Goal: Task Accomplishment & Management: Use online tool/utility

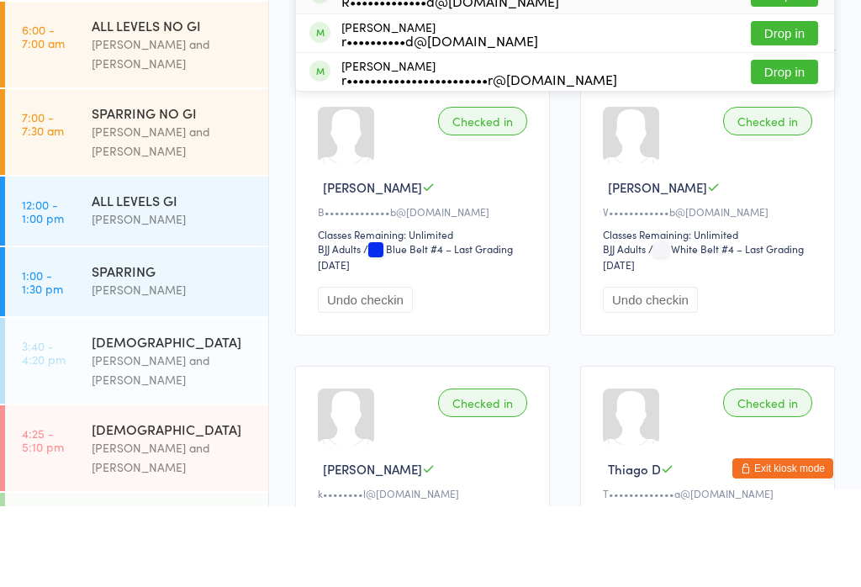
scroll to position [129, 0]
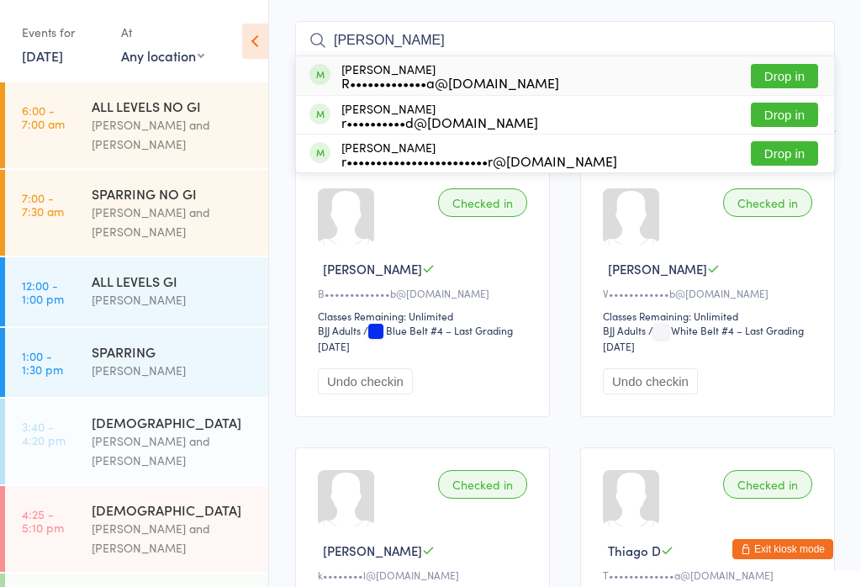
type input "[PERSON_NAME]"
click at [788, 71] on button "Drop in" at bounding box center [783, 76] width 67 height 24
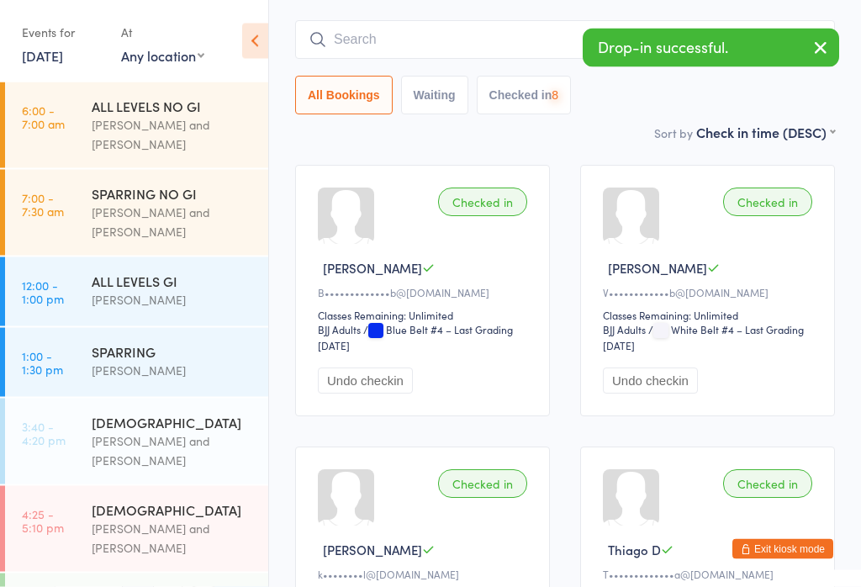
scroll to position [130, 0]
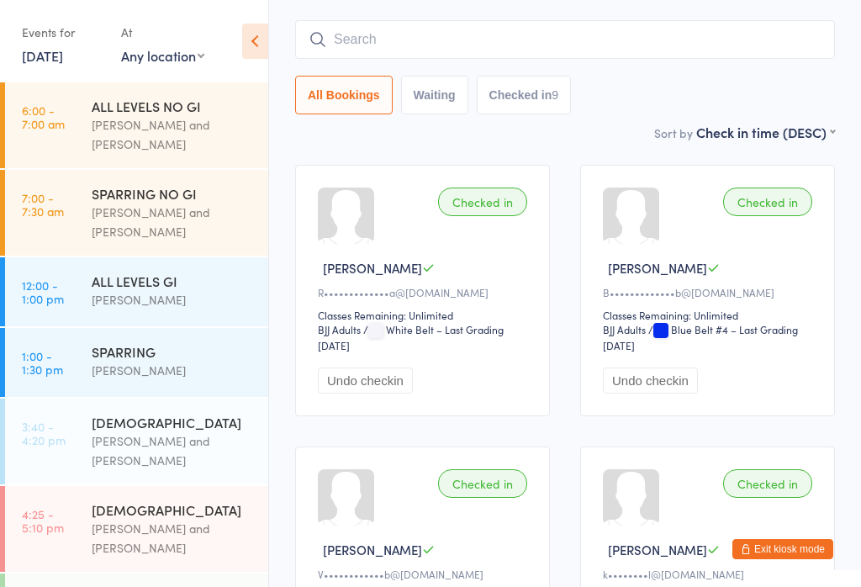
click at [377, 391] on button "Undo checkin" at bounding box center [365, 380] width 95 height 26
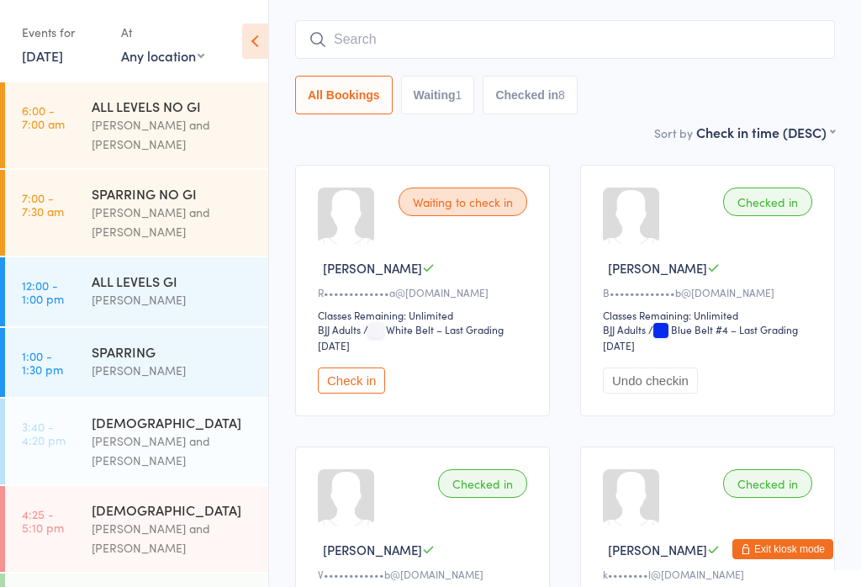
click at [476, 205] on div "Waiting to check in" at bounding box center [462, 201] width 129 height 29
click at [356, 388] on button "Check in" at bounding box center [351, 380] width 67 height 26
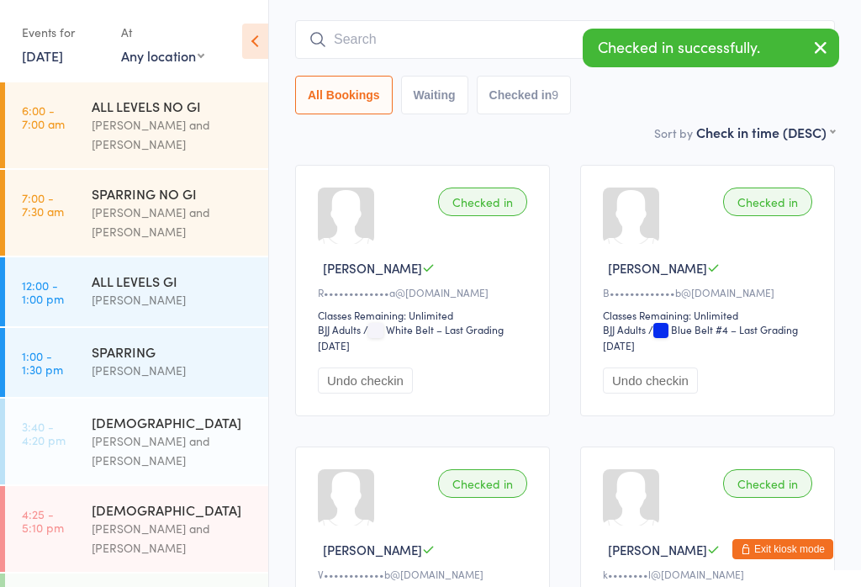
click at [442, 30] on input "search" at bounding box center [565, 39] width 540 height 39
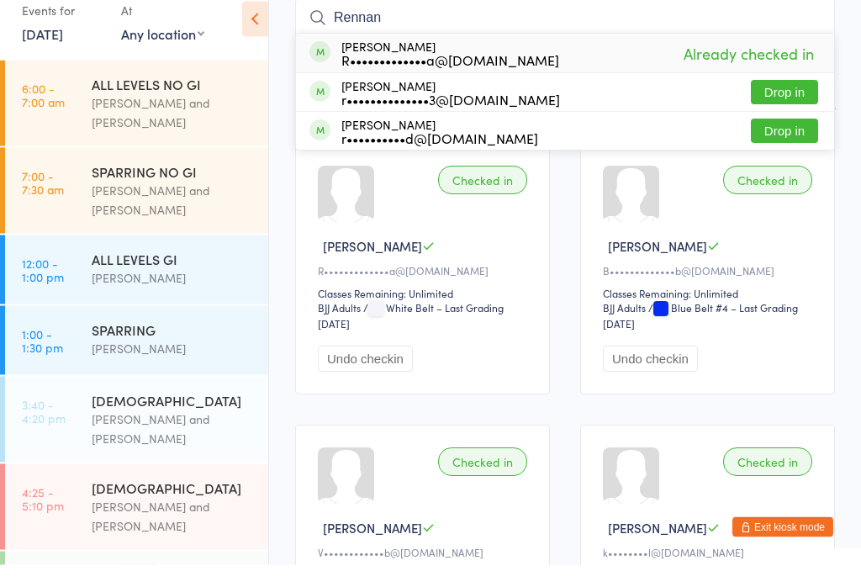
type input "Rennan"
click at [776, 61] on span "Already checked in" at bounding box center [748, 75] width 139 height 29
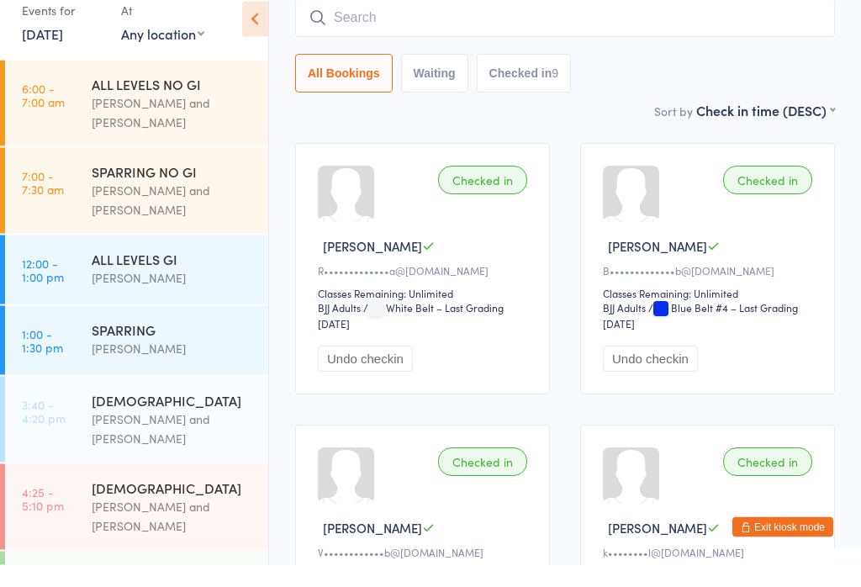
scroll to position [152, 0]
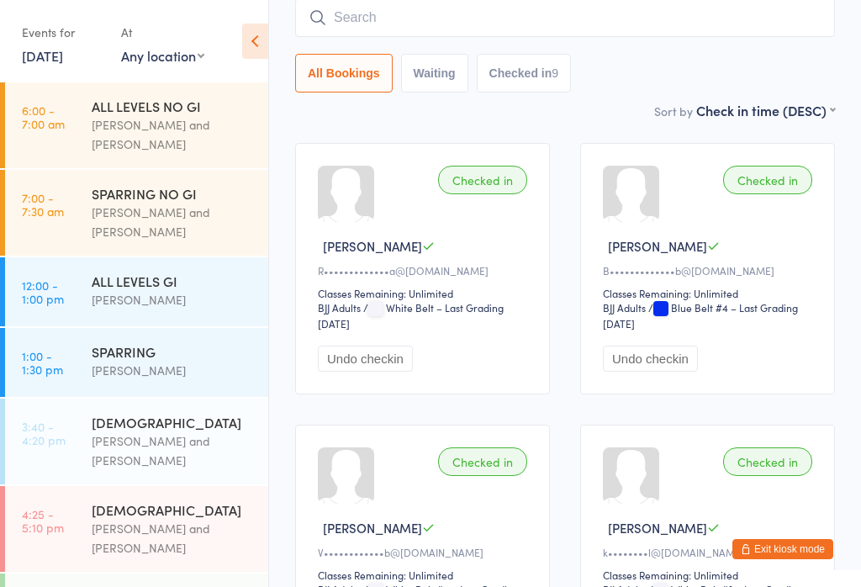
click at [666, 4] on input "search" at bounding box center [565, 17] width 540 height 39
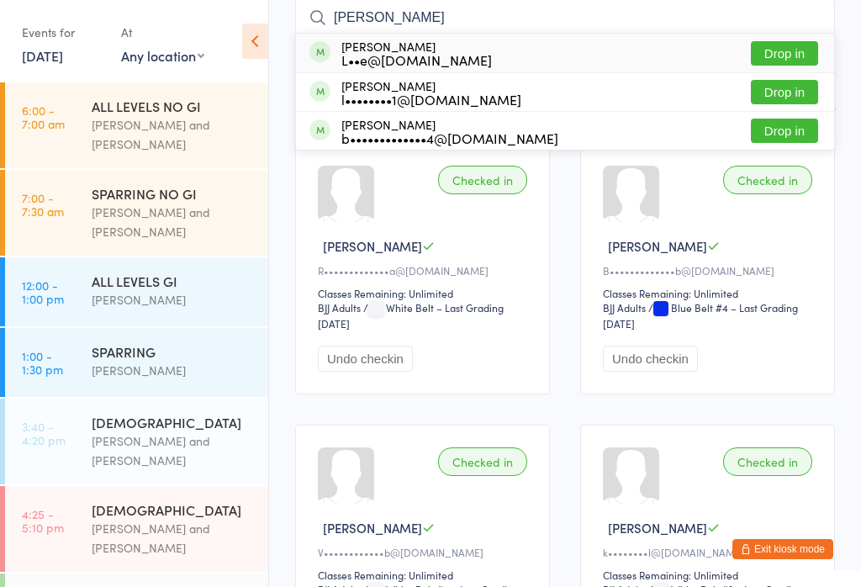
type input "[PERSON_NAME]"
click at [803, 46] on button "Drop in" at bounding box center [783, 53] width 67 height 24
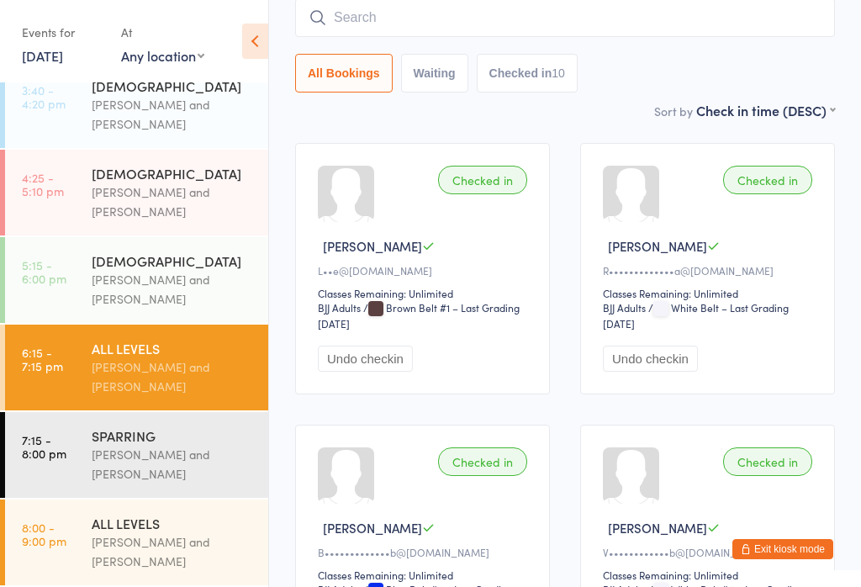
scroll to position [350, 0]
click at [175, 542] on div "[PERSON_NAME] and [PERSON_NAME]" at bounding box center [173, 551] width 162 height 39
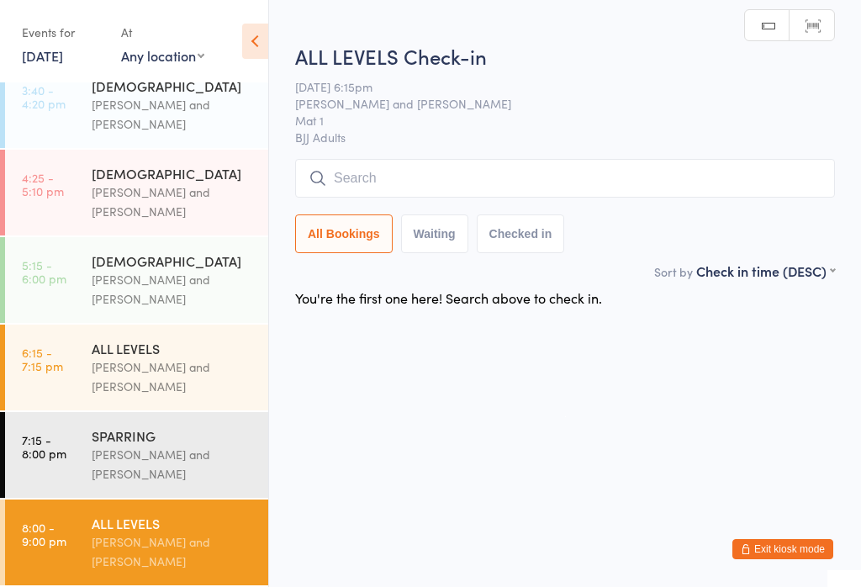
click at [505, 27] on html "You have now entered Kiosk Mode. Members will be able to check themselves in us…" at bounding box center [430, 293] width 861 height 587
click at [401, 197] on input "search" at bounding box center [565, 178] width 540 height 39
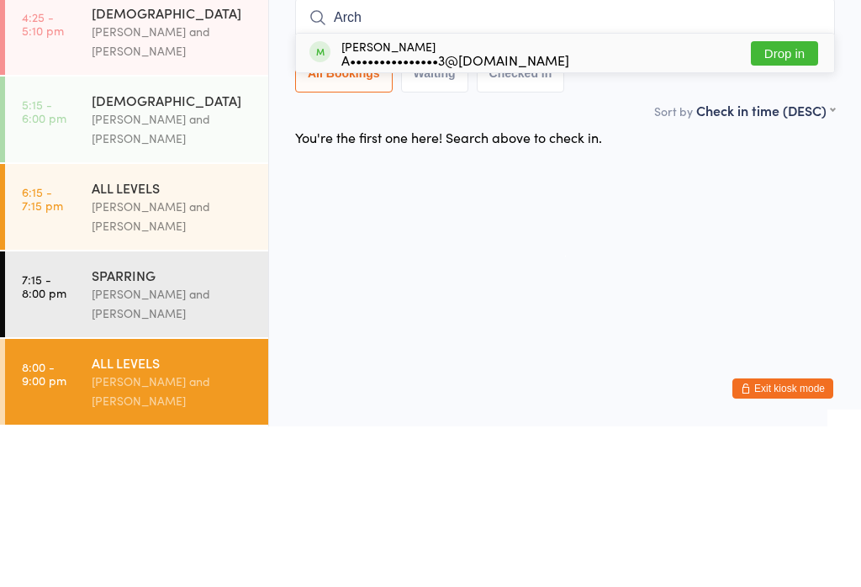
type input "Arch"
click at [785, 202] on button "Drop in" at bounding box center [783, 214] width 67 height 24
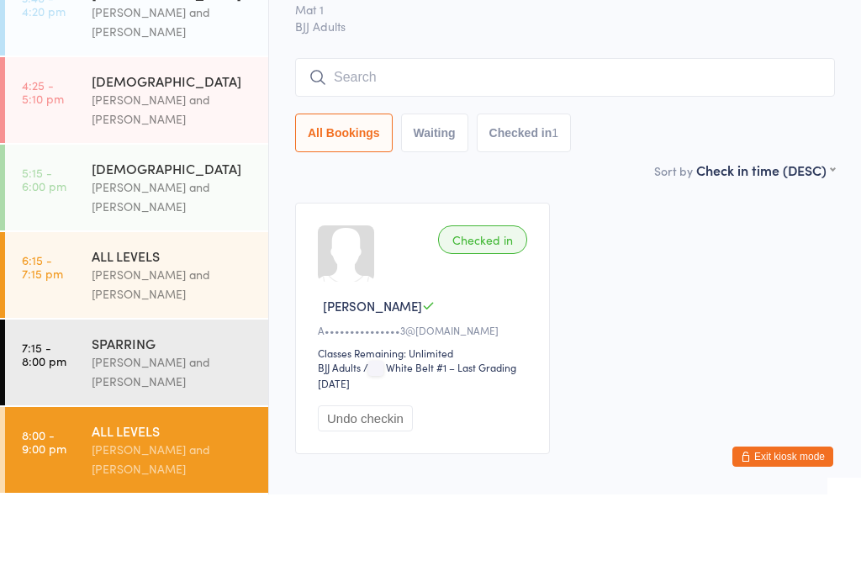
scroll to position [324, 0]
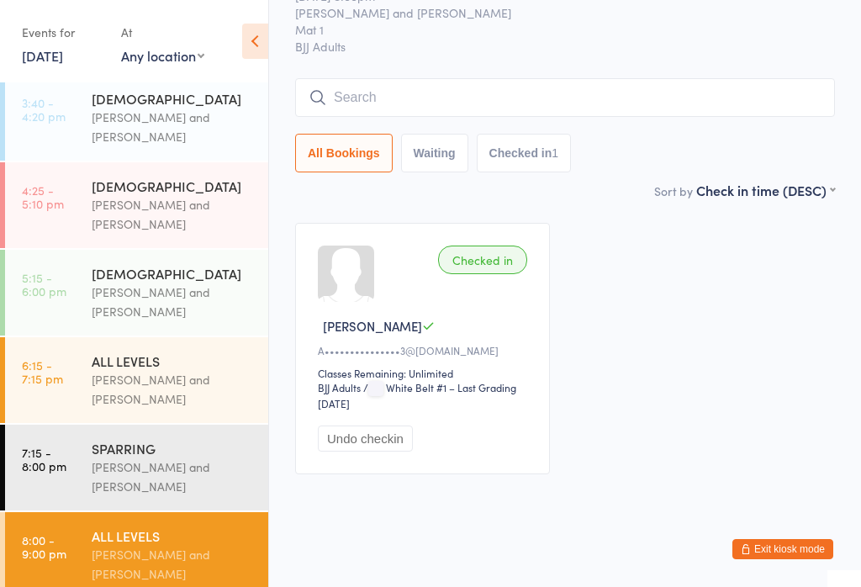
click at [483, 104] on input "search" at bounding box center [565, 97] width 540 height 39
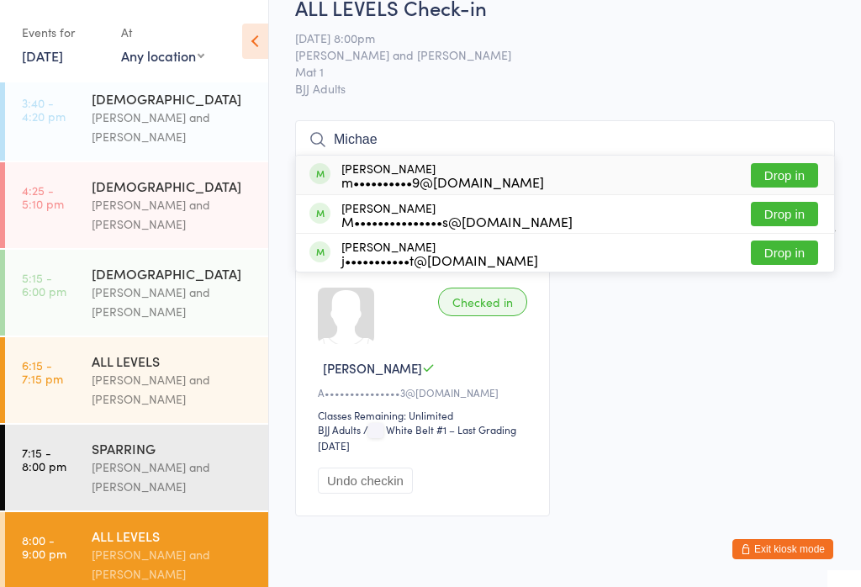
type input "Michae"
click at [796, 166] on button "Drop in" at bounding box center [783, 175] width 67 height 24
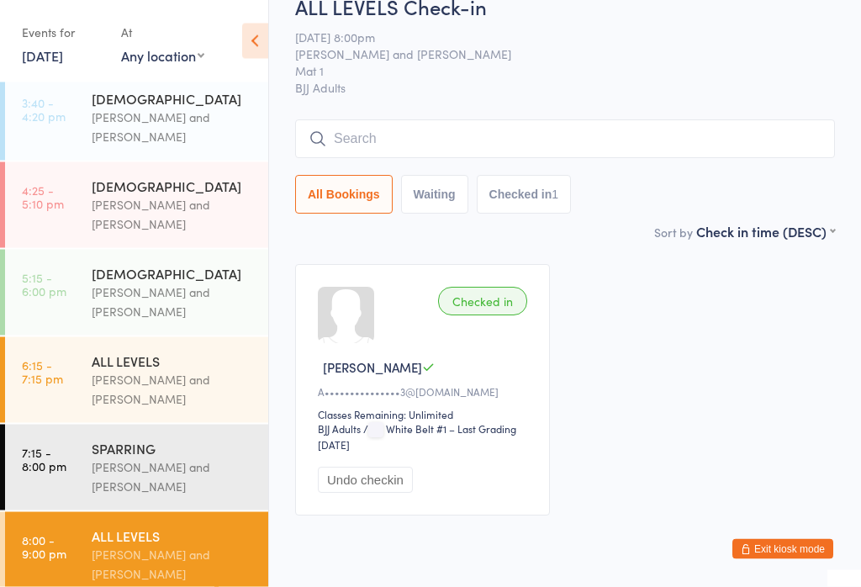
scroll to position [31, 0]
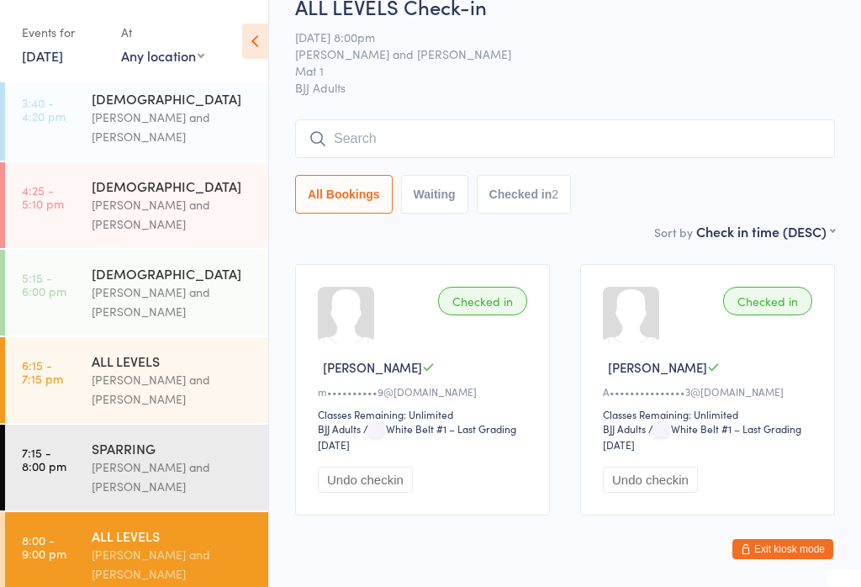
click at [413, 173] on div "All Bookings Waiting Checked in 2" at bounding box center [565, 166] width 540 height 94
click at [412, 145] on input "search" at bounding box center [565, 138] width 540 height 39
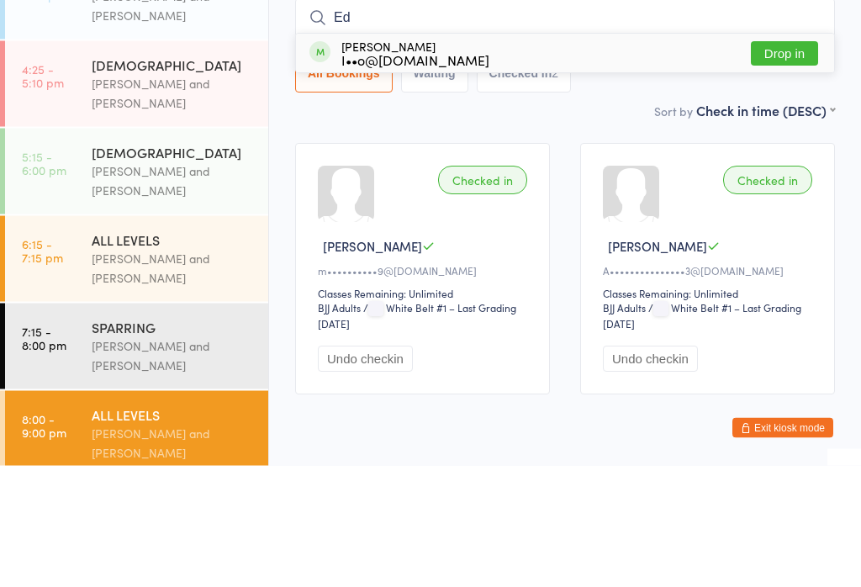
type input "Ed"
click at [782, 163] on button "Drop in" at bounding box center [783, 175] width 67 height 24
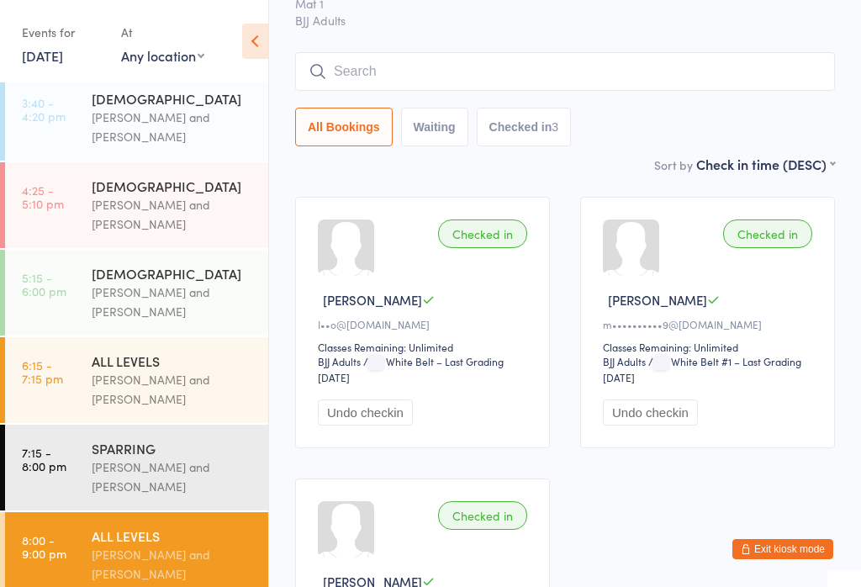
click at [437, 66] on input "search" at bounding box center [565, 71] width 540 height 39
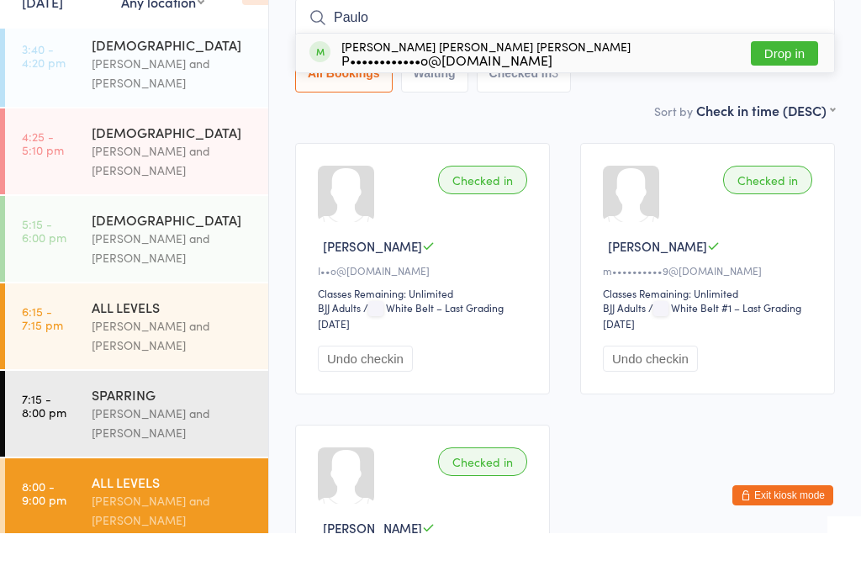
type input "Paulo"
click at [537, 87] on div "[PERSON_NAME] [PERSON_NAME] [PERSON_NAME] P••••••••••••o@[DOMAIN_NAME] Drop in" at bounding box center [565, 106] width 538 height 39
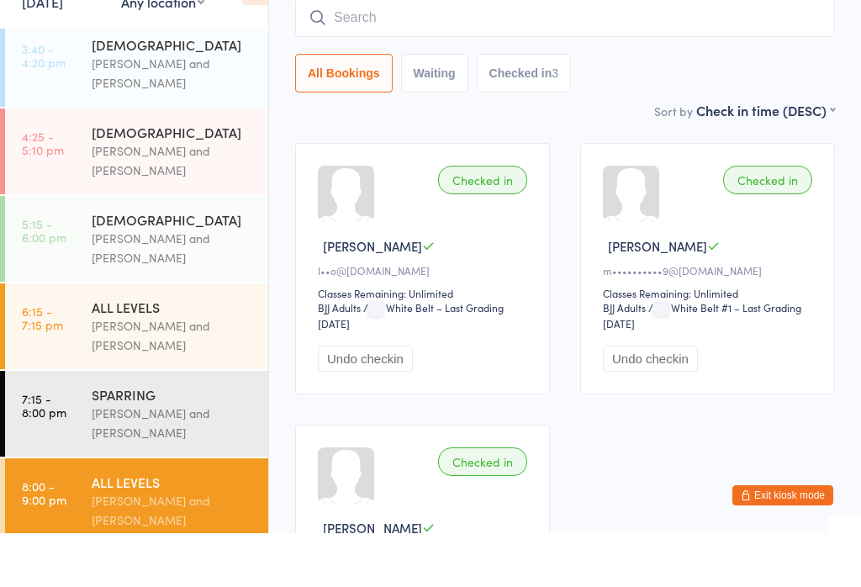
scroll to position [152, 0]
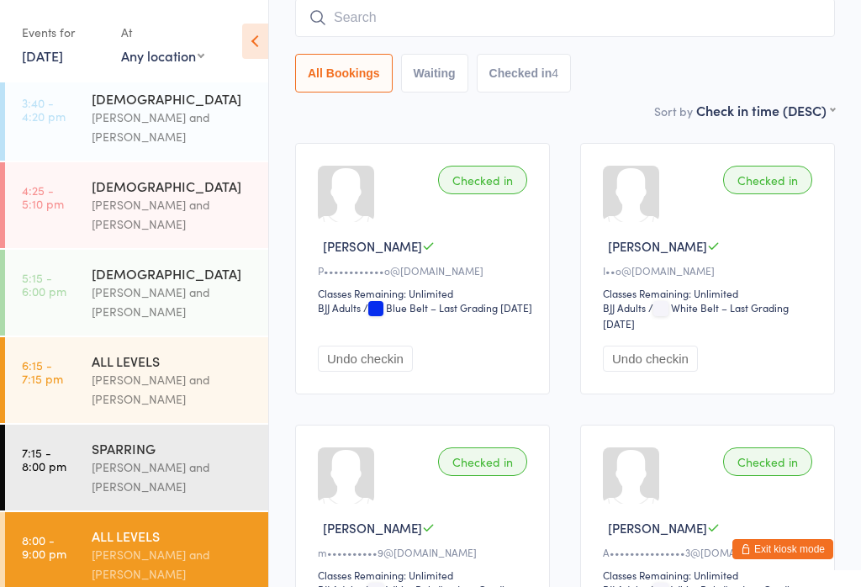
click at [109, 485] on div "[PERSON_NAME] and [PERSON_NAME]" at bounding box center [173, 476] width 162 height 39
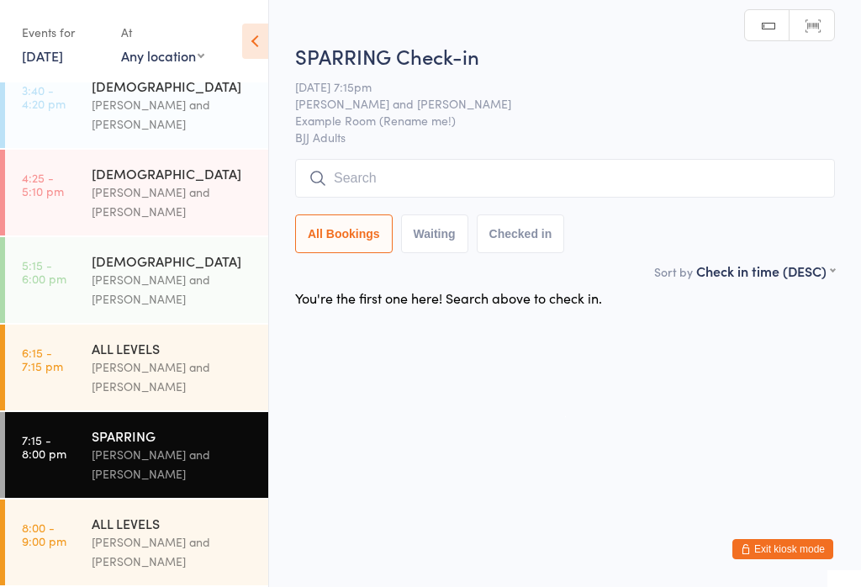
scroll to position [350, 0]
click at [85, 355] on link "6:15 - 7:15 pm ALL LEVELS [PERSON_NAME] and [PERSON_NAME]" at bounding box center [136, 367] width 263 height 86
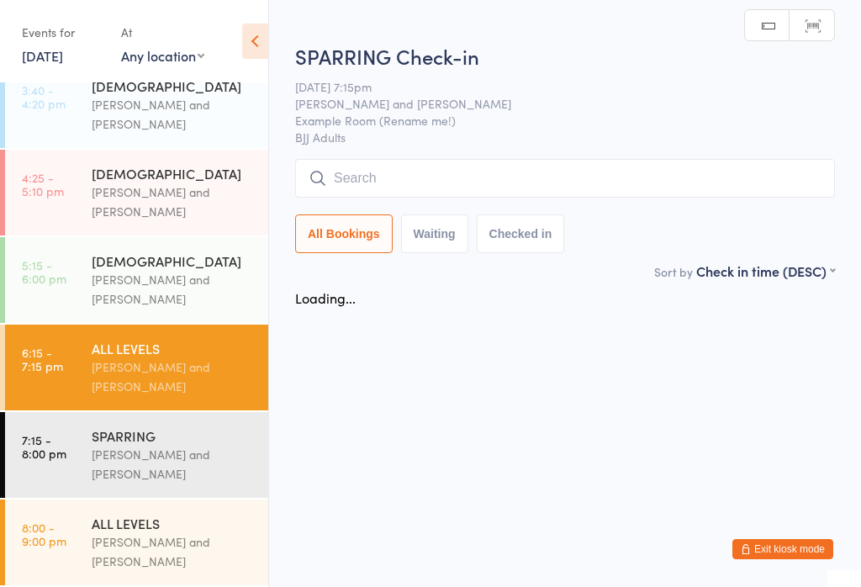
click at [607, 167] on input "search" at bounding box center [565, 178] width 540 height 39
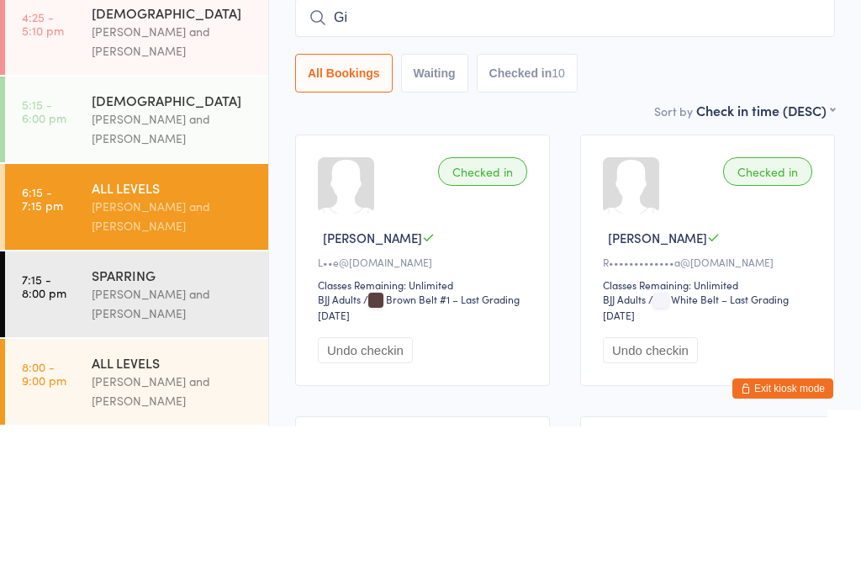
type input "Gio"
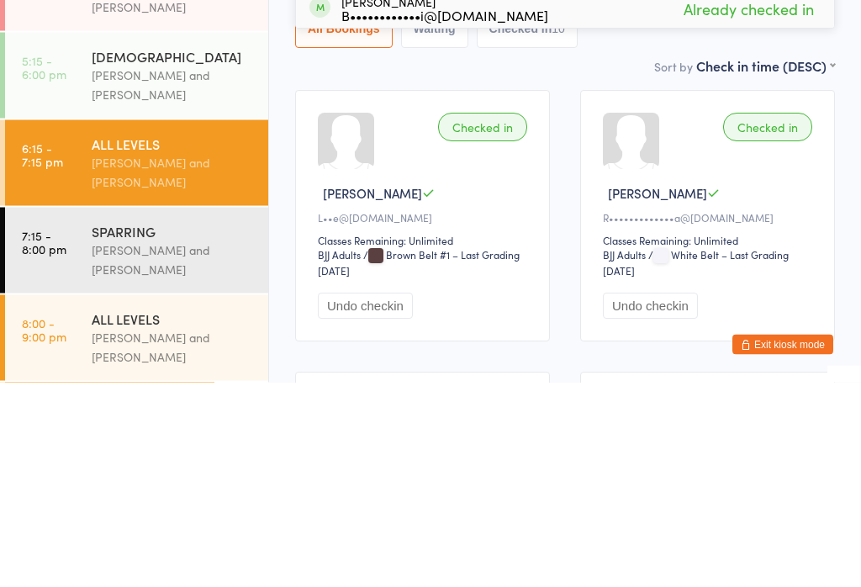
scroll to position [324, 0]
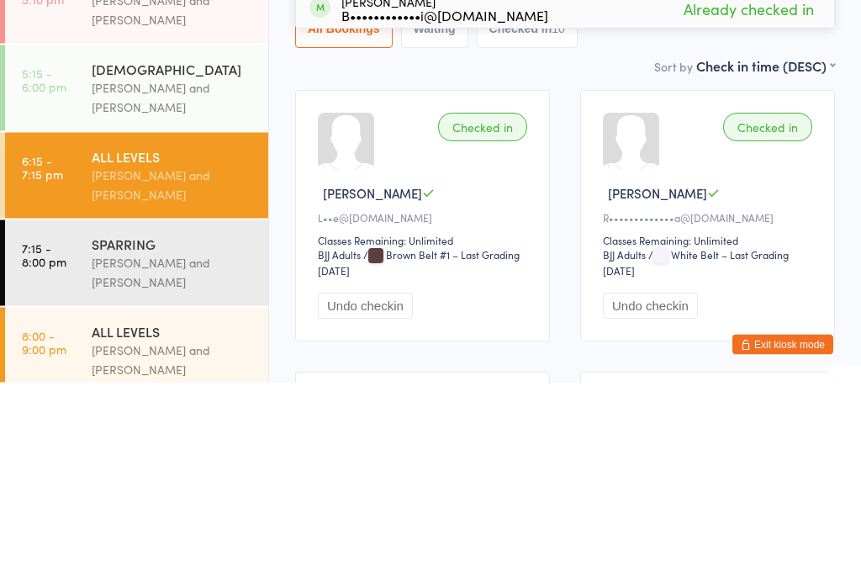
click at [176, 439] on div "SPARRING" at bounding box center [173, 448] width 162 height 18
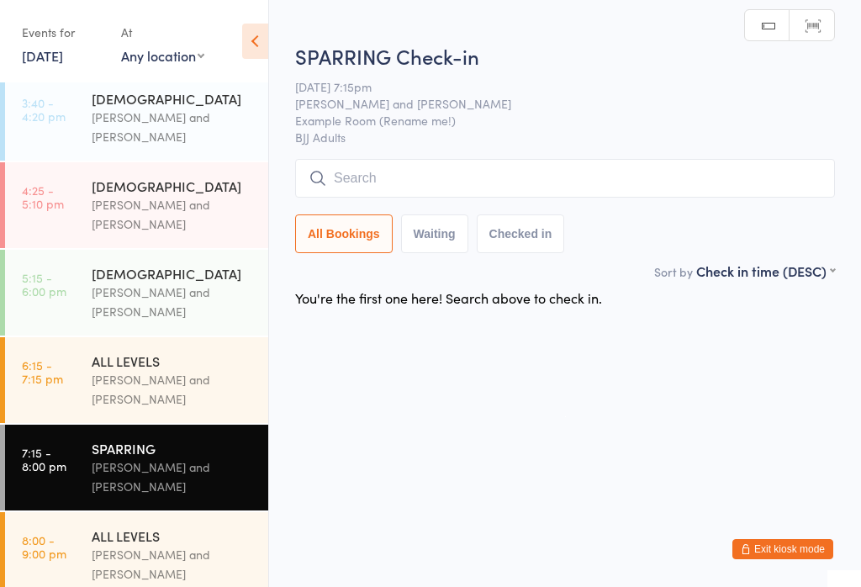
click at [566, 184] on input "search" at bounding box center [565, 178] width 540 height 39
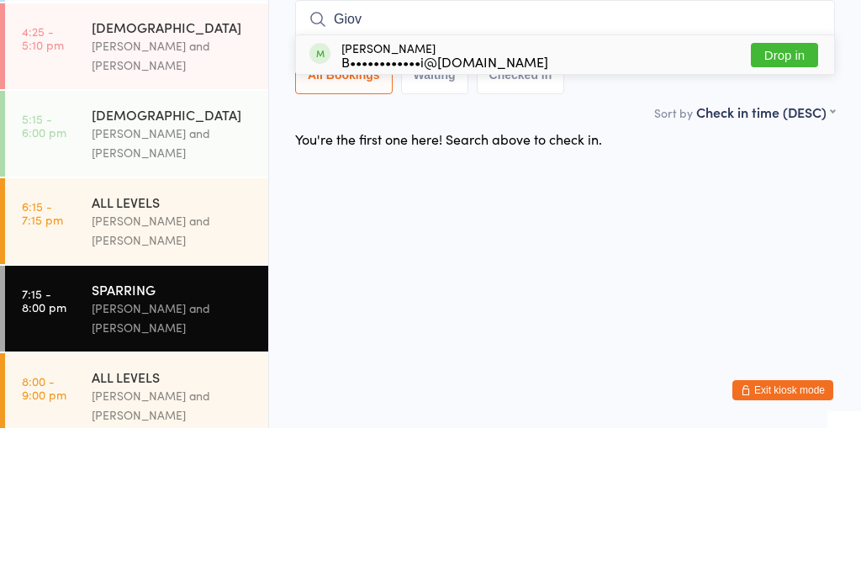
type input "Giov"
click at [783, 202] on button "Drop in" at bounding box center [783, 214] width 67 height 24
